Goal: Task Accomplishment & Management: Complete application form

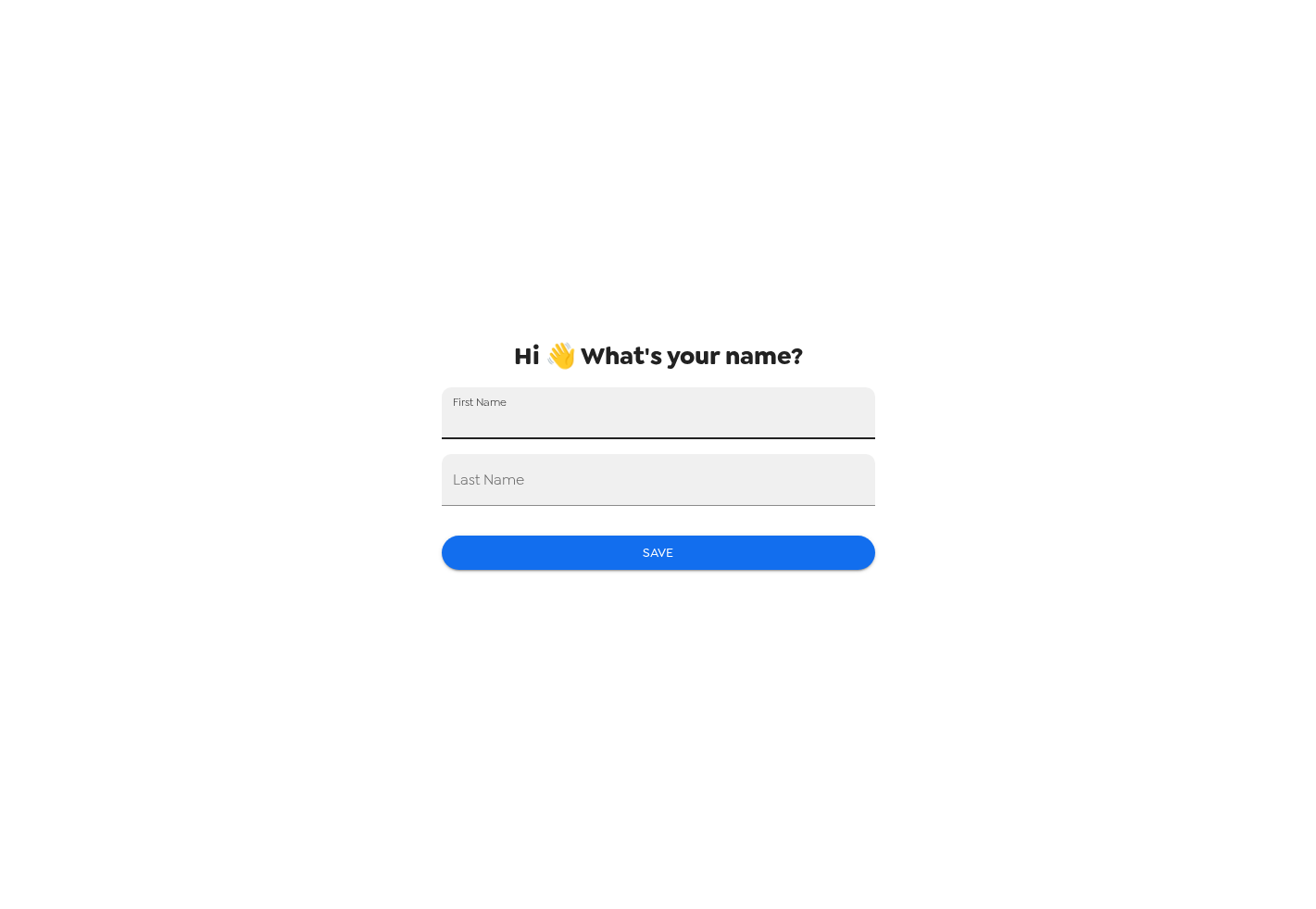
click at [697, 432] on input "First Name" at bounding box center [658, 413] width 433 height 52
type input "[PERSON_NAME]"
click at [700, 483] on input "Last Name" at bounding box center [658, 480] width 433 height 52
type input "[PERSON_NAME]"
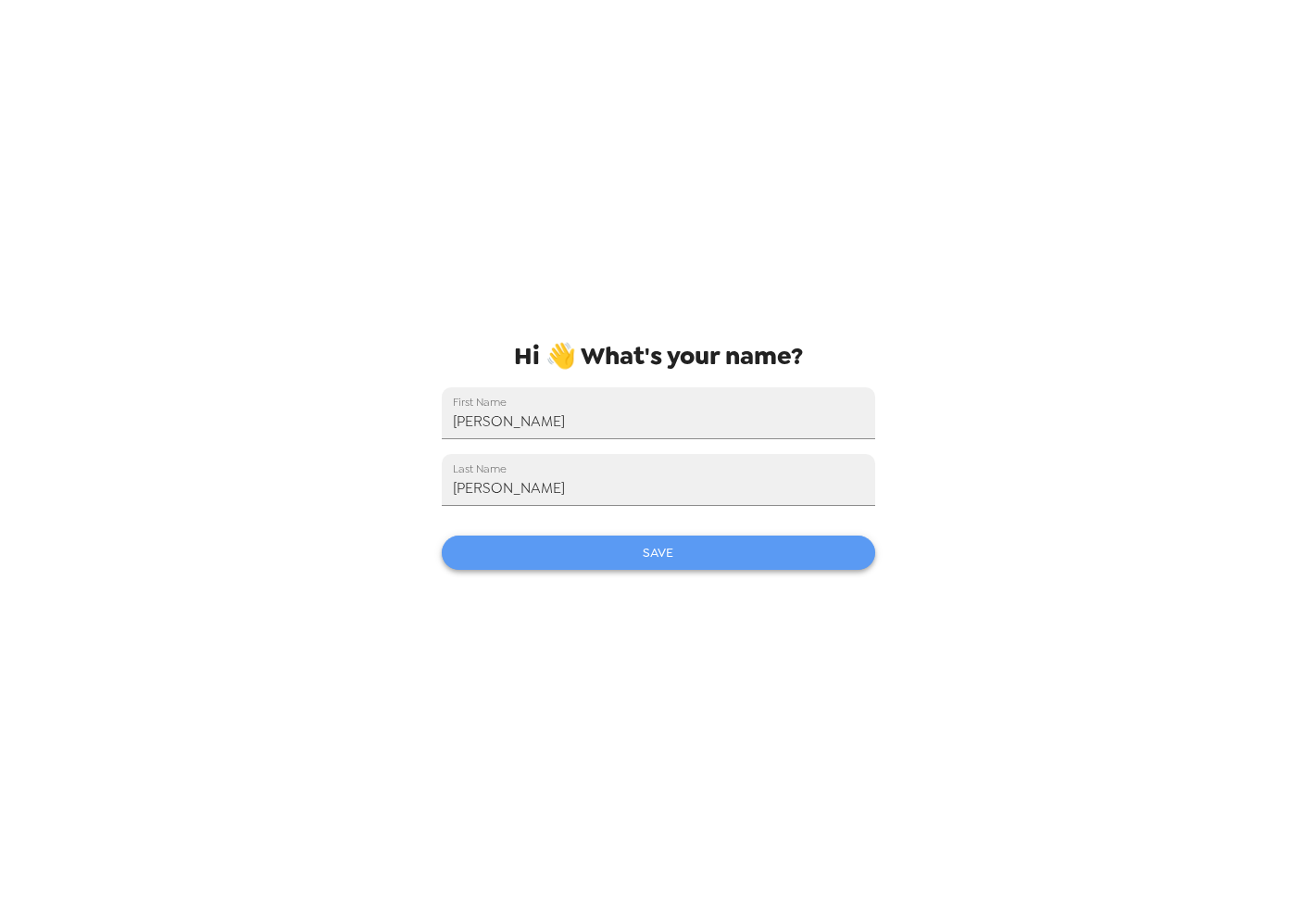
click at [738, 559] on button "Save" at bounding box center [658, 553] width 433 height 34
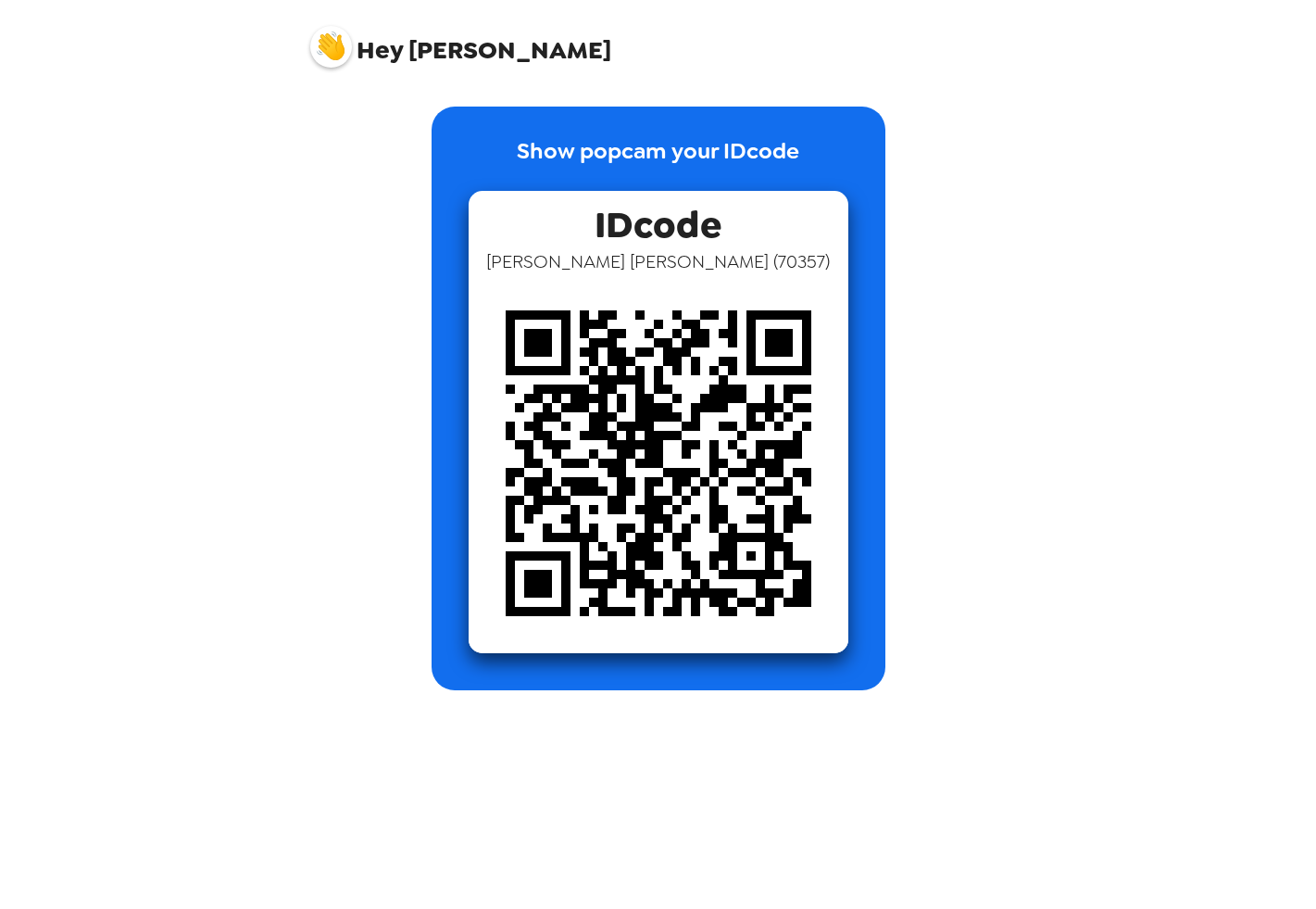
click at [907, 212] on div "Show popcam your IDcode IDcode [PERSON_NAME] ( 70357 )" at bounding box center [658, 398] width 704 height 583
